Goal: Task Accomplishment & Management: Use online tool/utility

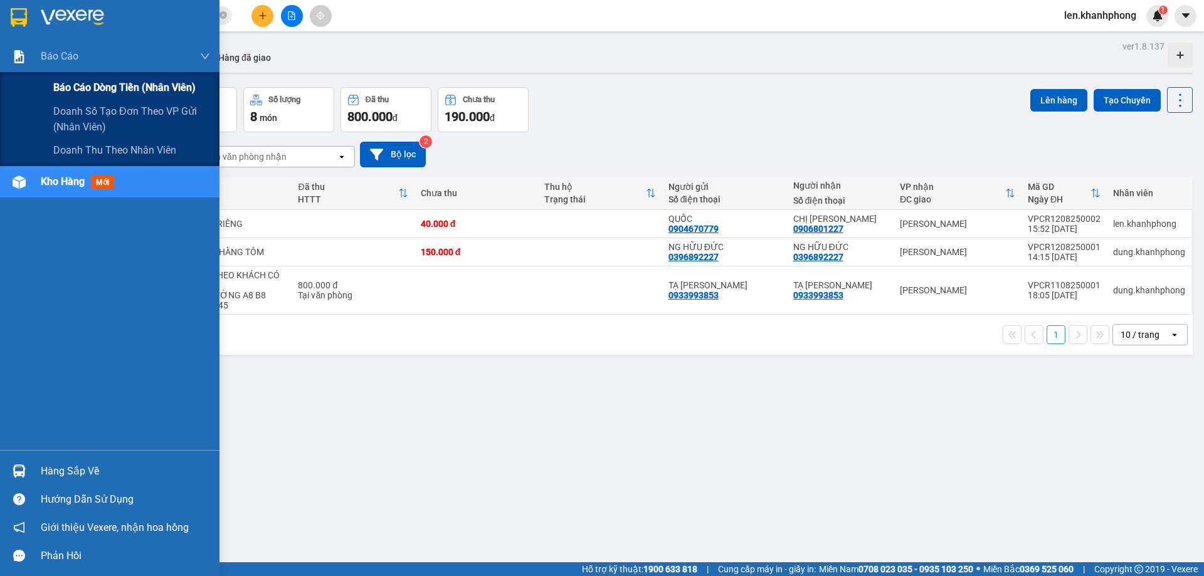
click at [67, 83] on span "Báo cáo dòng tiền (nhân viên)" at bounding box center [124, 88] width 142 height 16
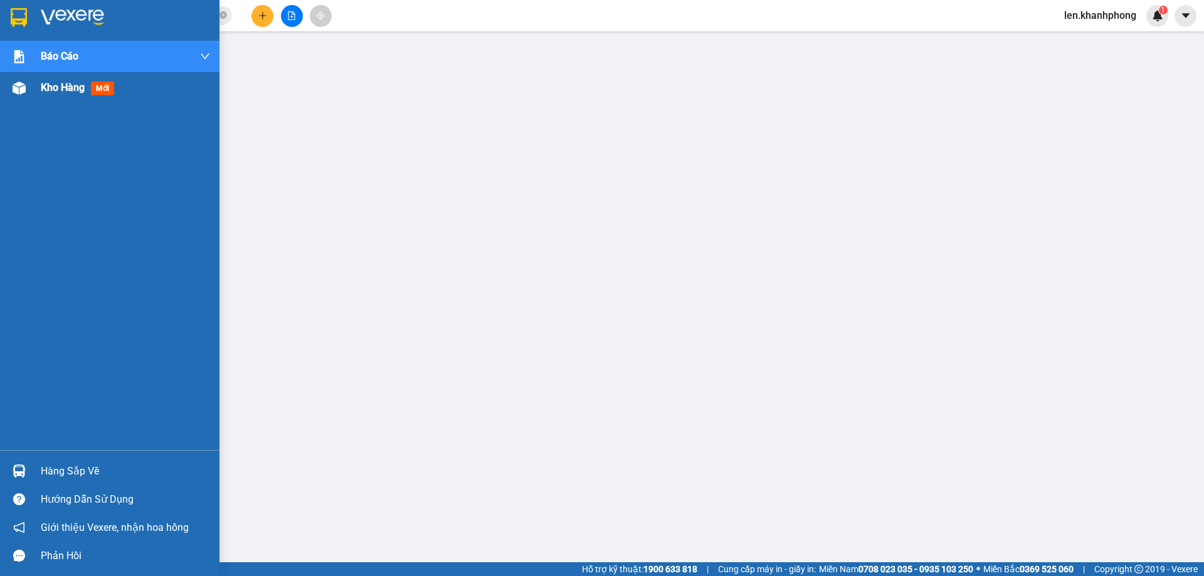
click at [56, 83] on span "Kho hàng" at bounding box center [63, 87] width 44 height 12
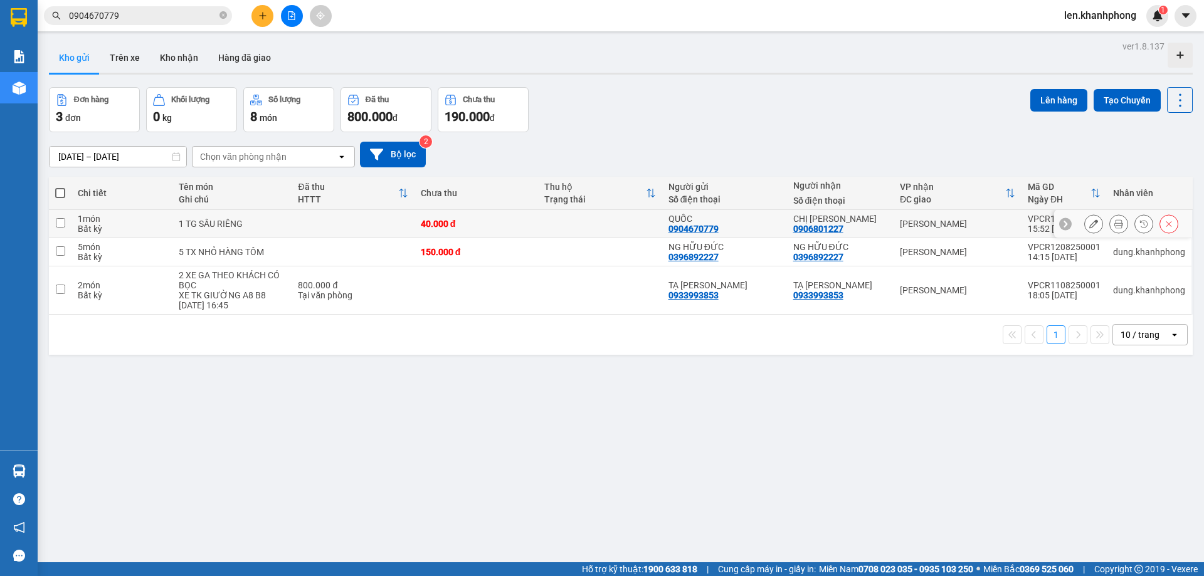
click at [60, 218] on input "checkbox" at bounding box center [60, 222] width 9 height 9
checkbox input "true"
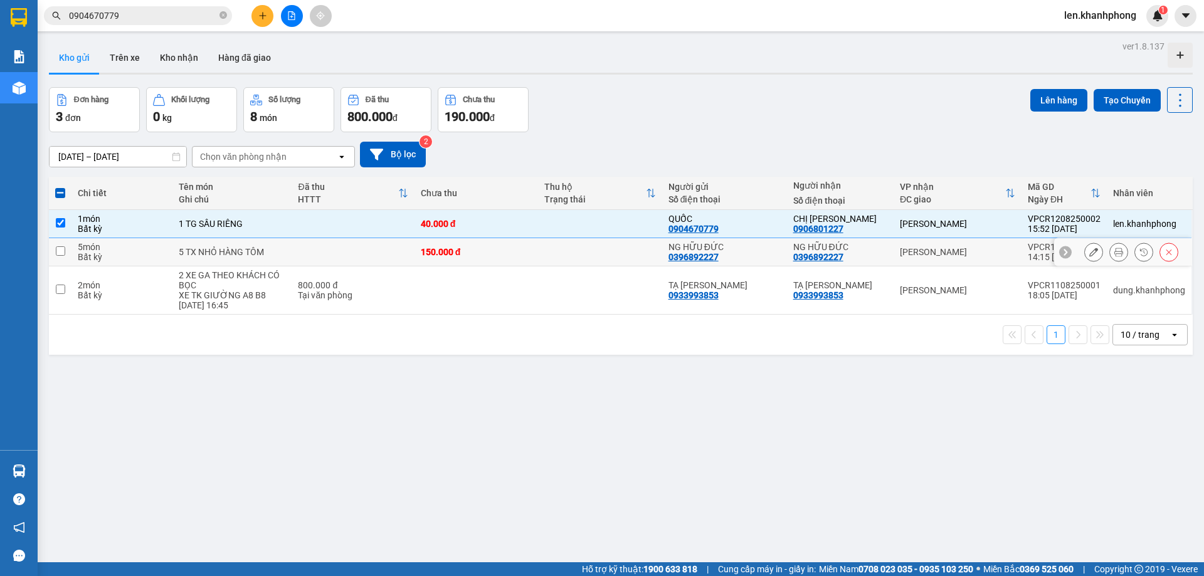
click at [62, 247] on input "checkbox" at bounding box center [60, 250] width 9 height 9
checkbox input "true"
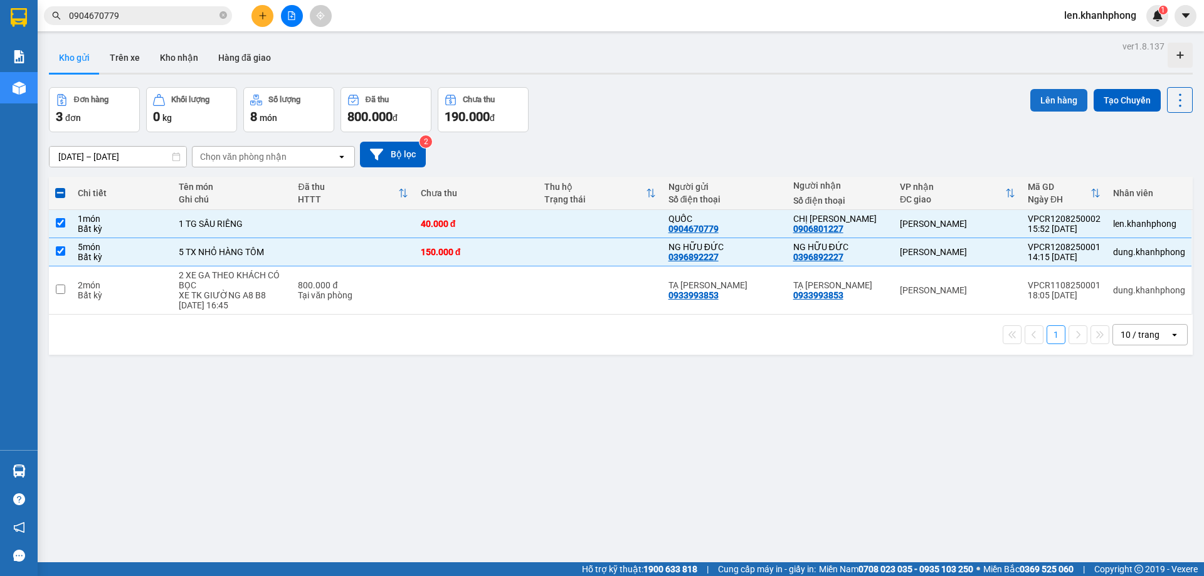
click at [1060, 108] on button "Lên hàng" at bounding box center [1058, 100] width 57 height 23
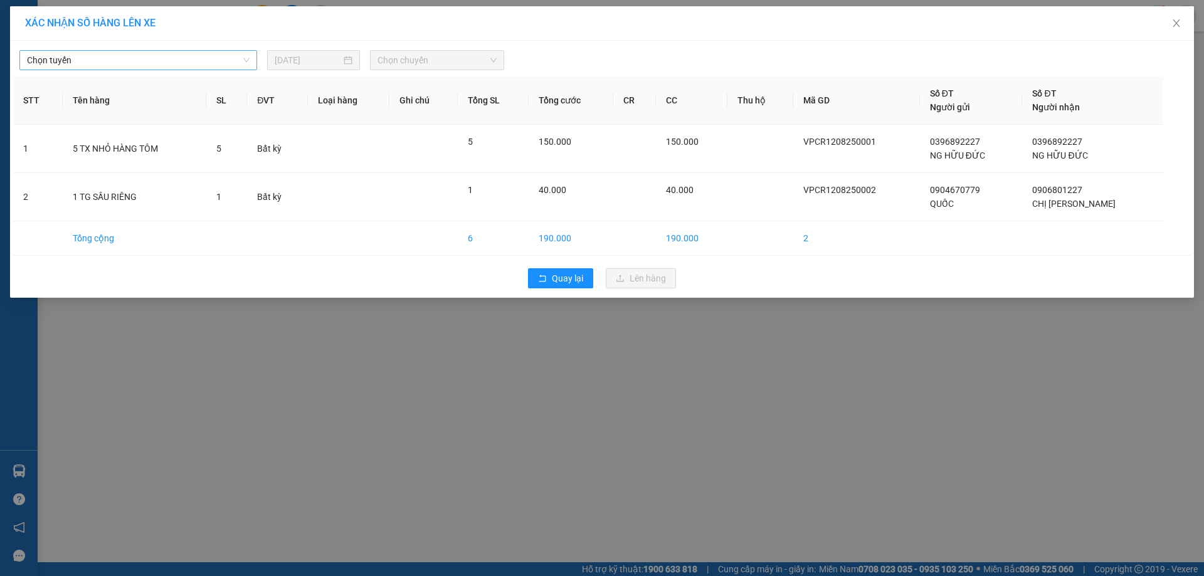
click at [174, 64] on span "Chọn tuyến" at bounding box center [138, 60] width 223 height 19
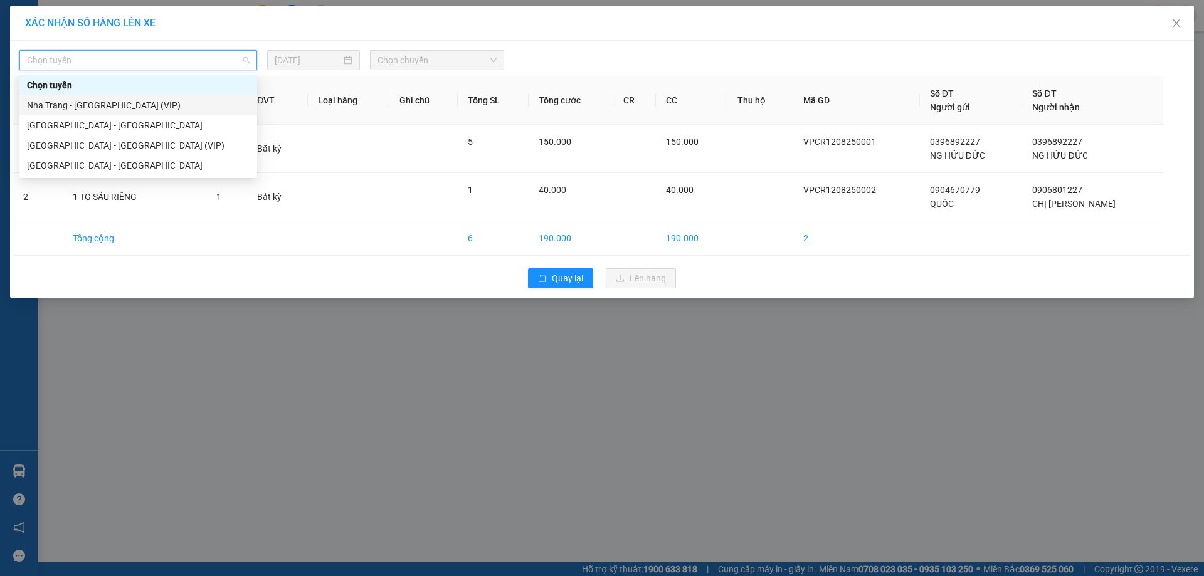
drag, startPoint x: 96, startPoint y: 112, endPoint x: 149, endPoint y: 99, distance: 54.7
click at [96, 111] on div "Nha Trang - [GEOGRAPHIC_DATA] (VIP)" at bounding box center [138, 105] width 223 height 14
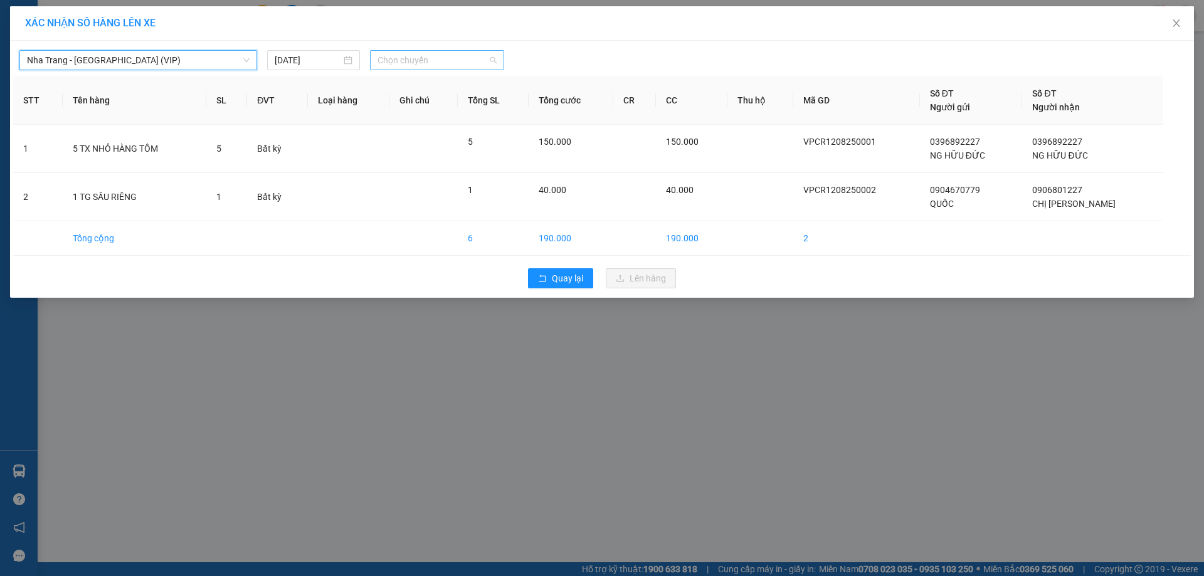
click at [408, 60] on span "Chọn chuyến" at bounding box center [436, 60] width 119 height 19
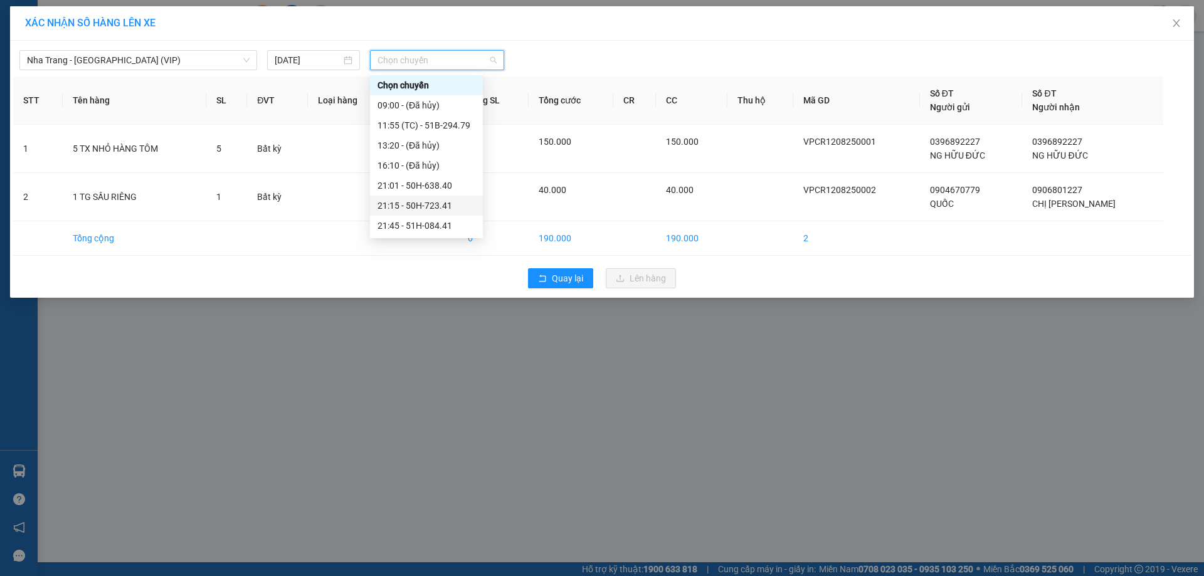
click at [443, 210] on div "21:15 - 50H-723.41" at bounding box center [426, 206] width 98 height 14
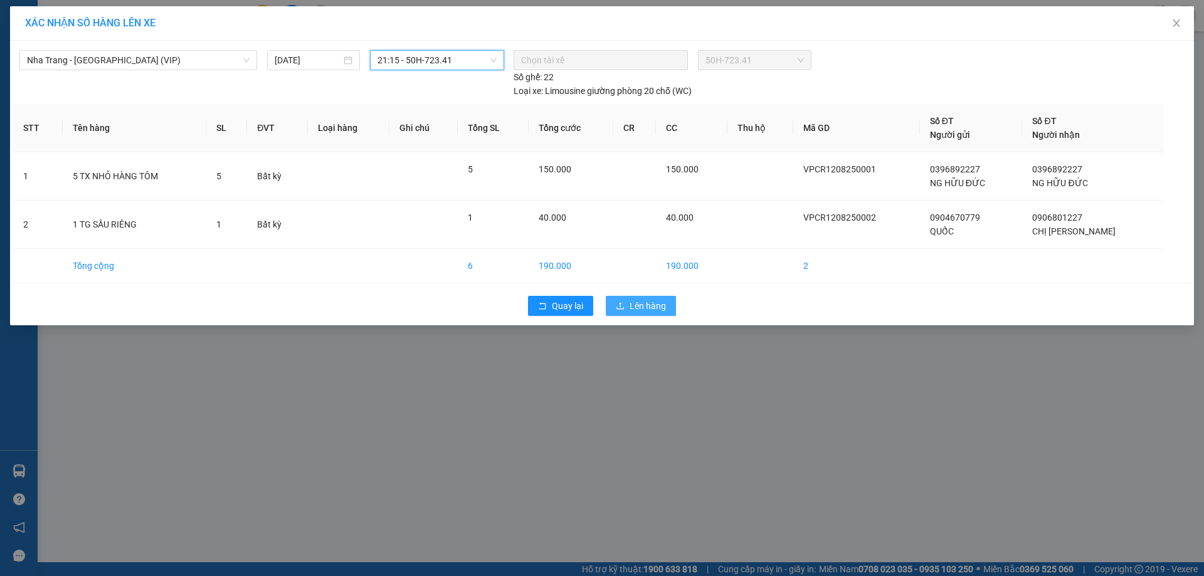
click at [627, 307] on button "Lên hàng" at bounding box center [641, 306] width 70 height 20
